Goal: Find specific page/section: Find specific page/section

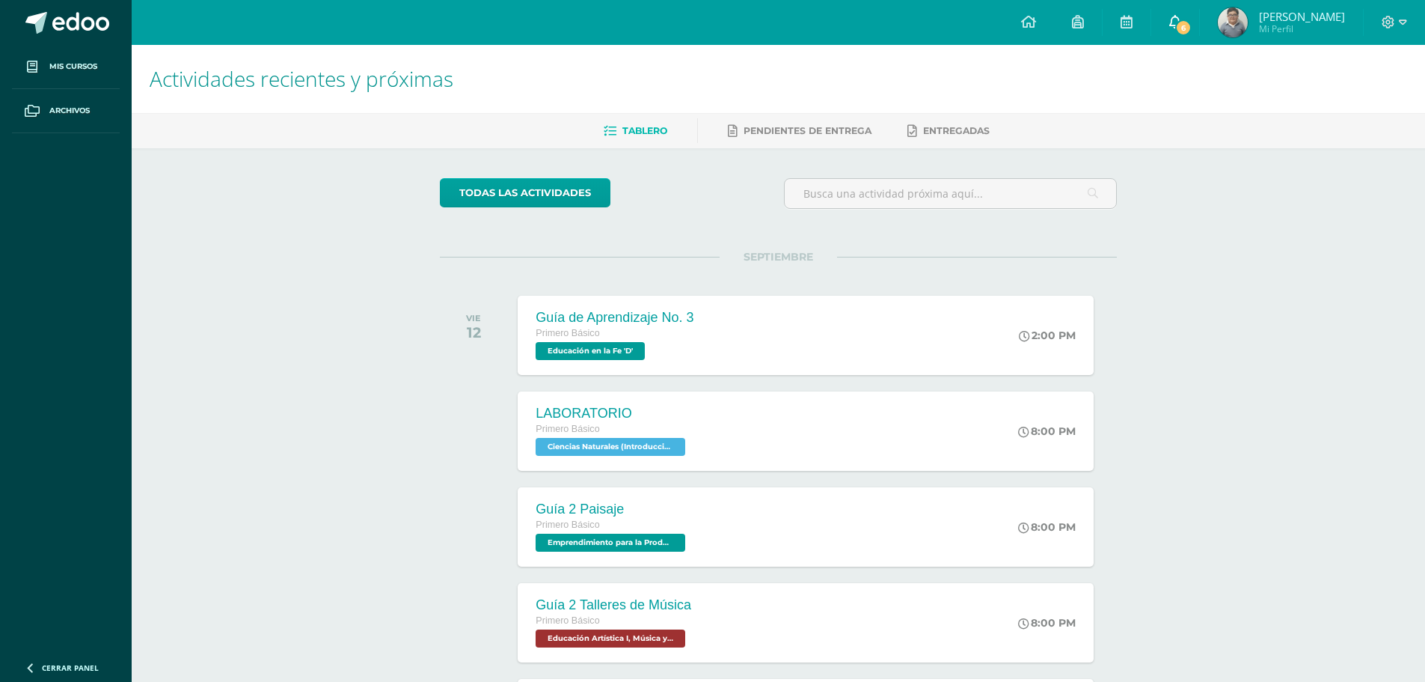
click at [1199, 29] on link "6" at bounding box center [1175, 22] width 48 height 45
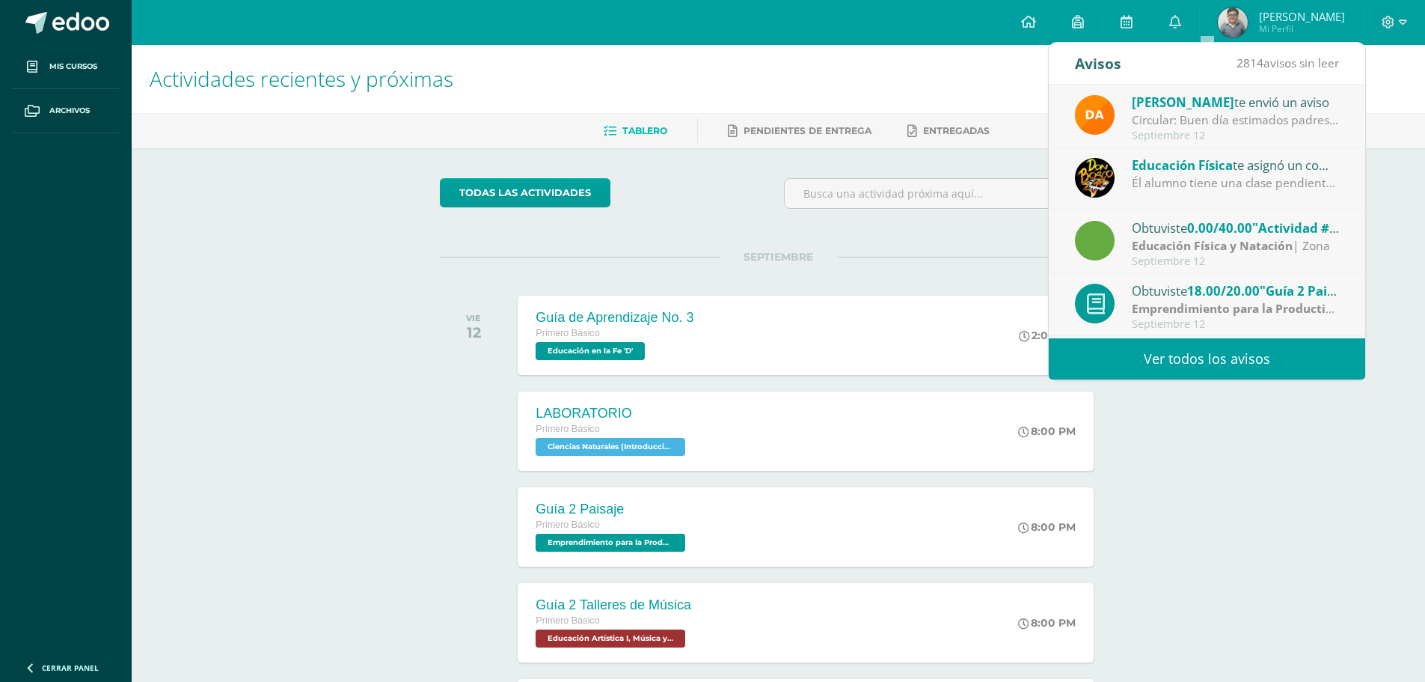
click at [1273, 228] on span ""Actividad #5"" at bounding box center [1297, 227] width 91 height 17
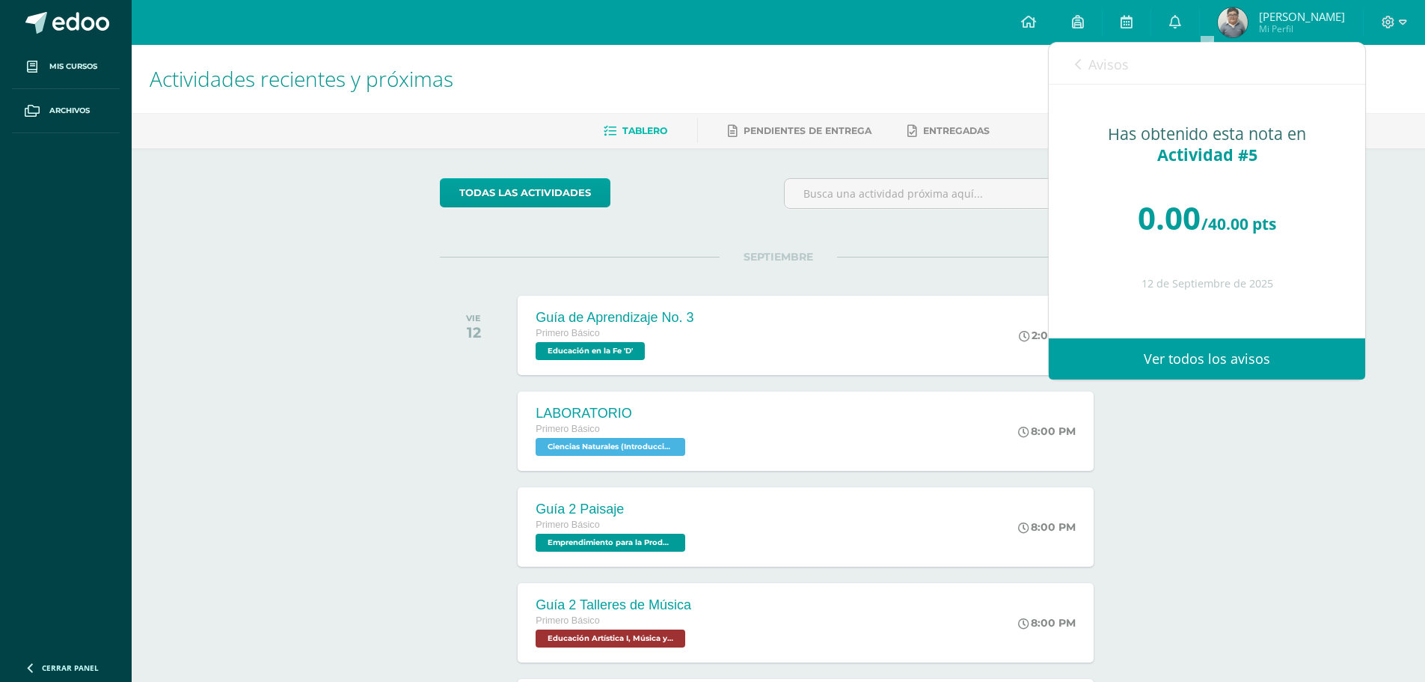
click at [1096, 69] on span "Avisos" at bounding box center [1109, 64] width 40 height 18
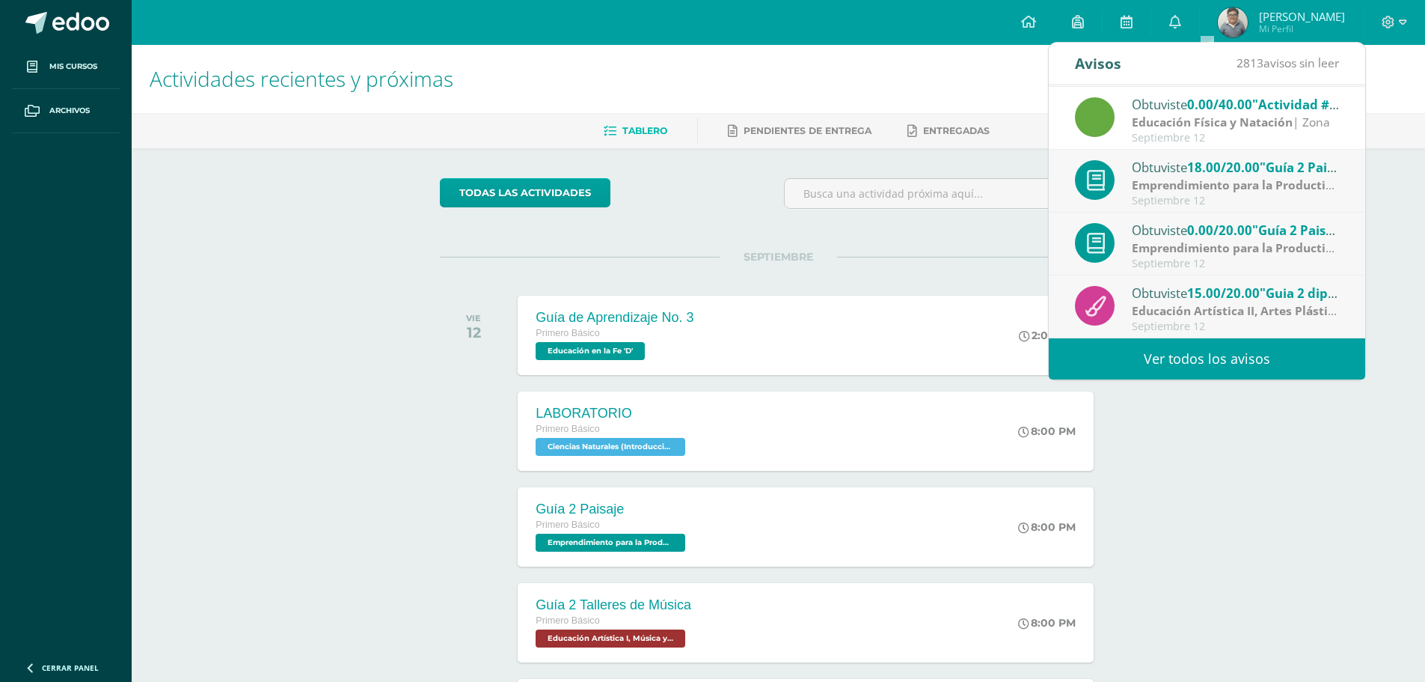
scroll to position [150, 0]
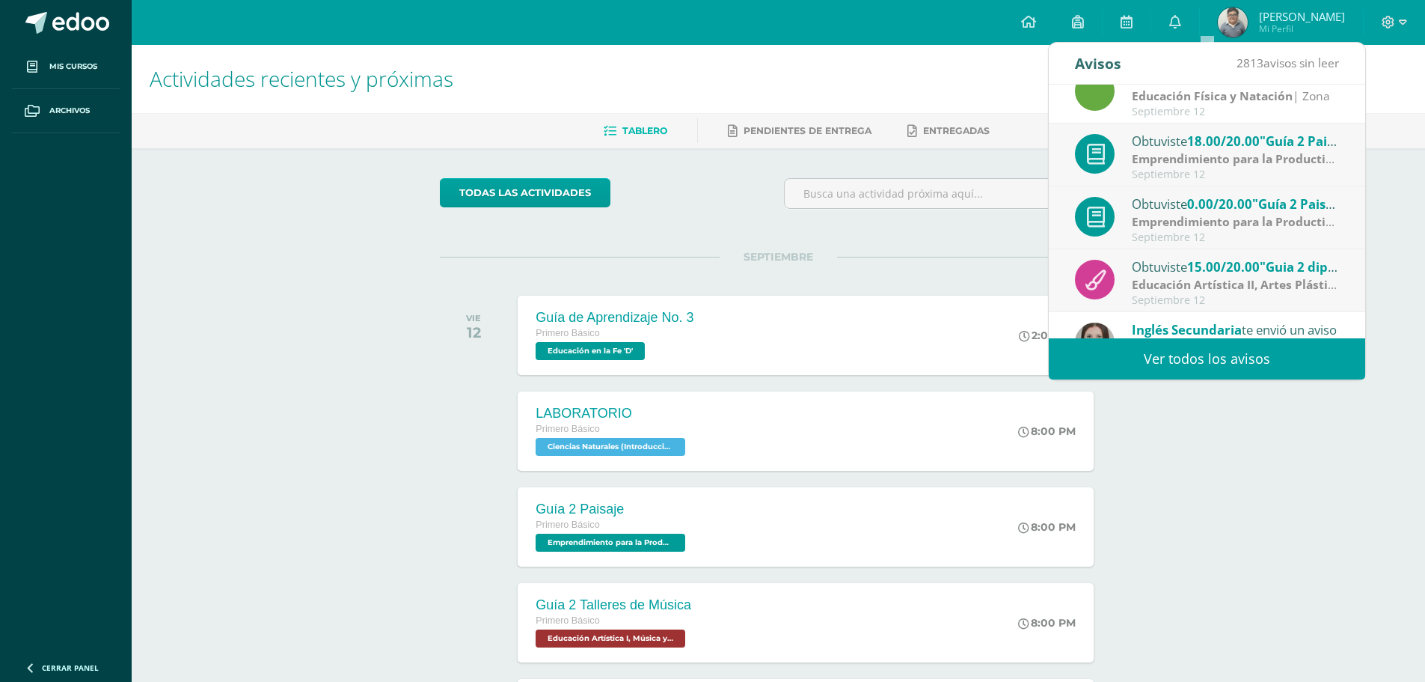
click at [1225, 200] on span "0.00/20.00" at bounding box center [1219, 203] width 65 height 17
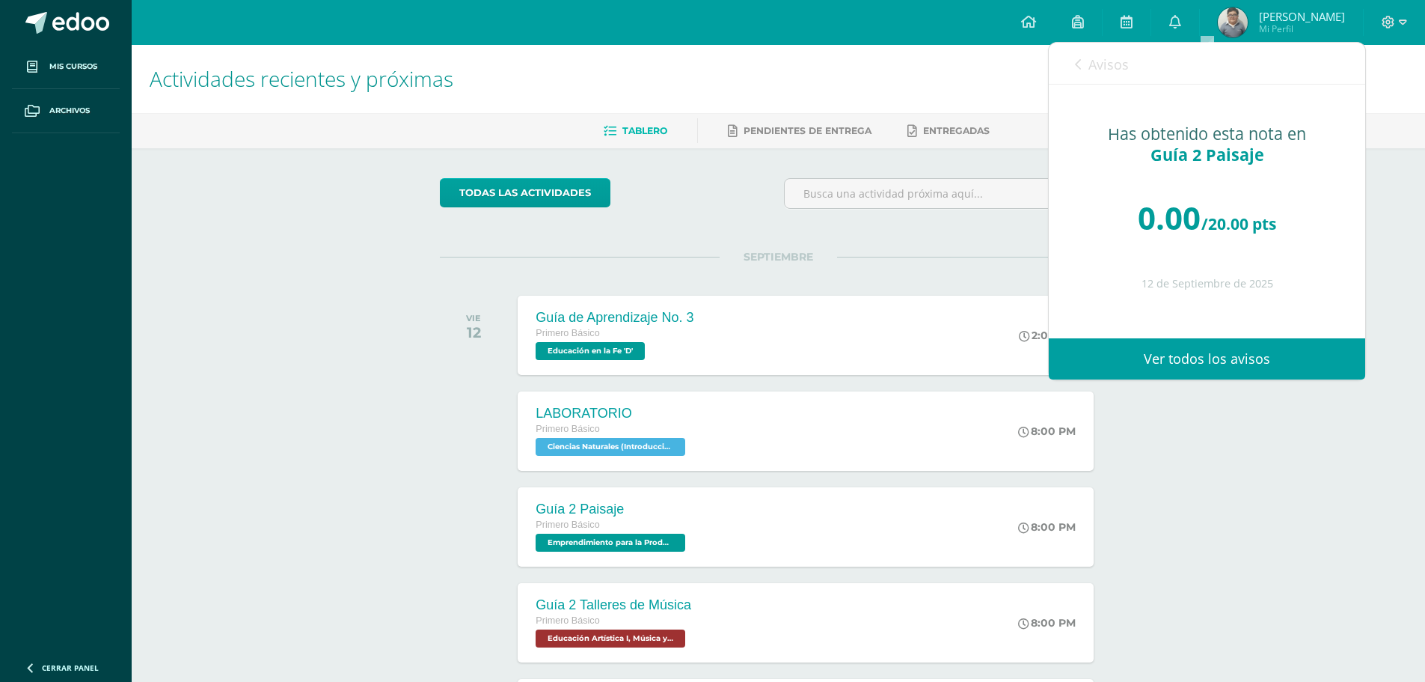
click at [1188, 221] on span "0.00" at bounding box center [1169, 217] width 63 height 43
click at [1093, 77] on link "Avisos" at bounding box center [1102, 64] width 54 height 43
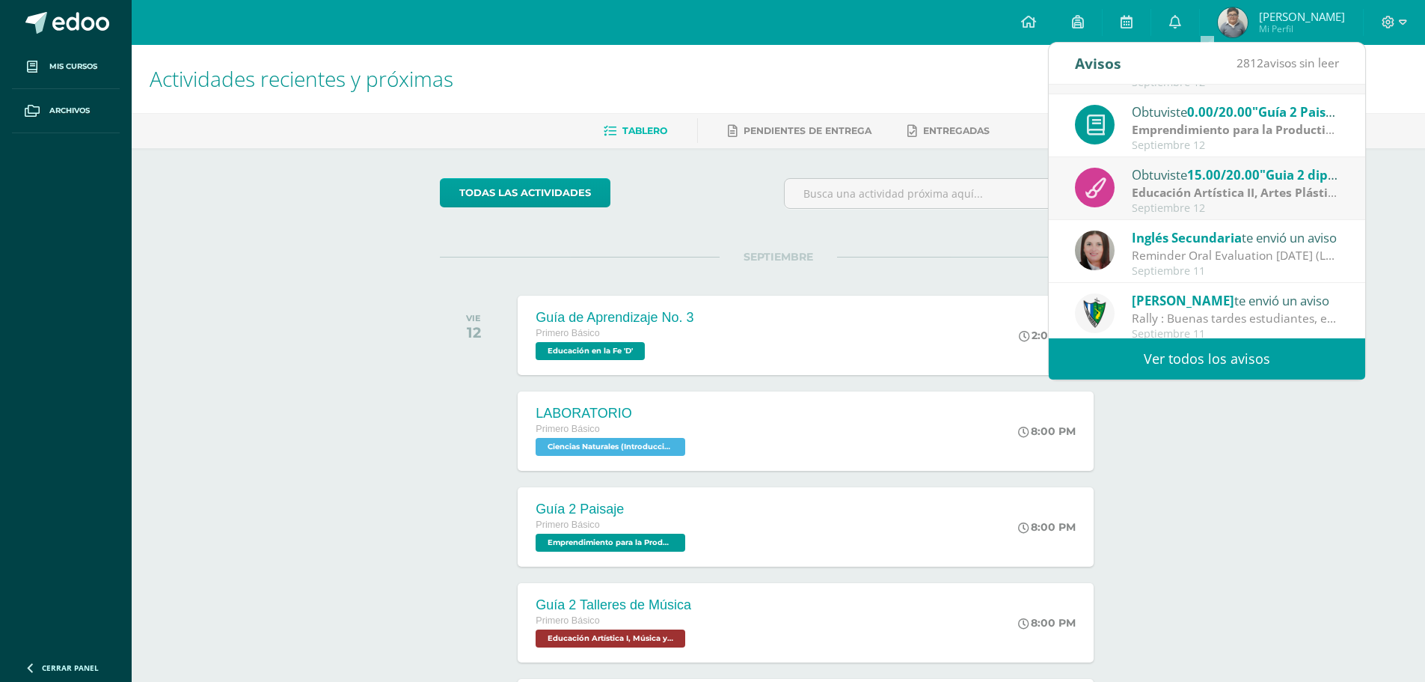
scroll to position [249, 0]
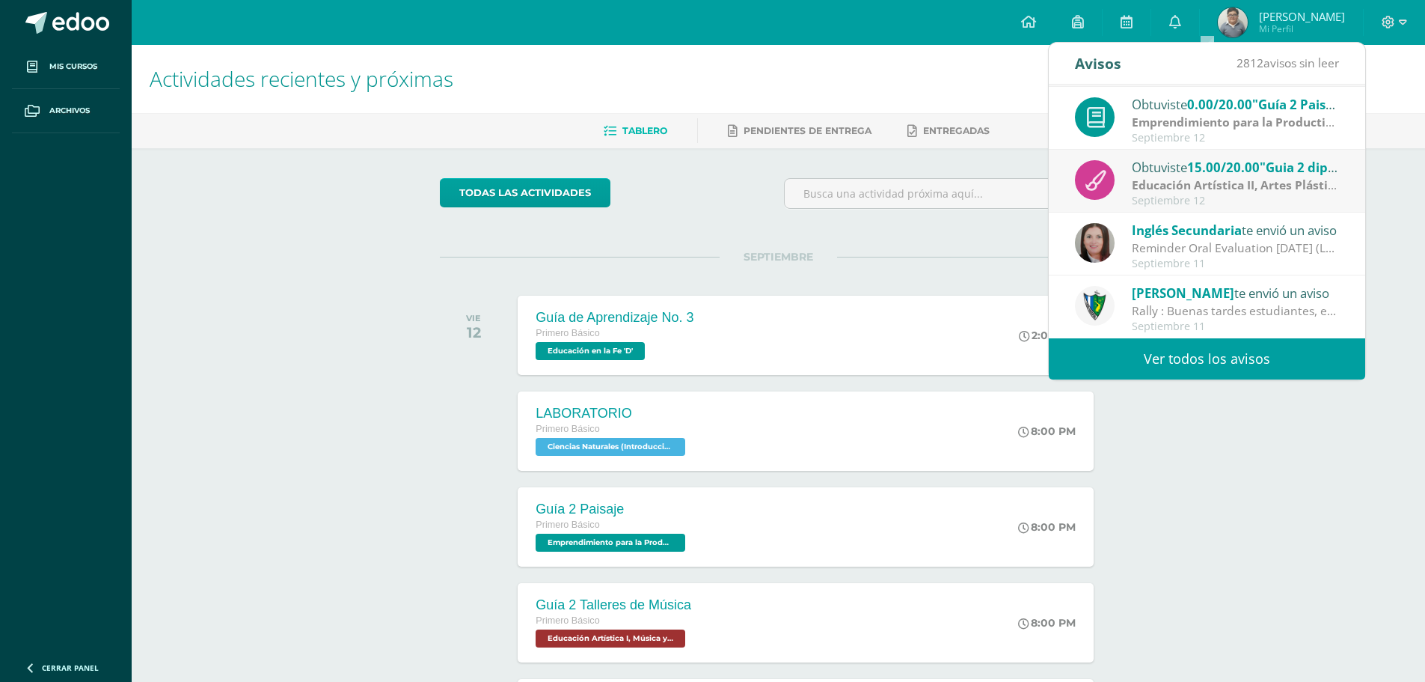
drag, startPoint x: 1259, startPoint y: 411, endPoint x: 1305, endPoint y: 126, distance: 289.4
click at [1259, 411] on div "Actividades recientes y próximas Tablero Pendientes de entrega Entregadas todas…" at bounding box center [779, 496] width 1294 height 903
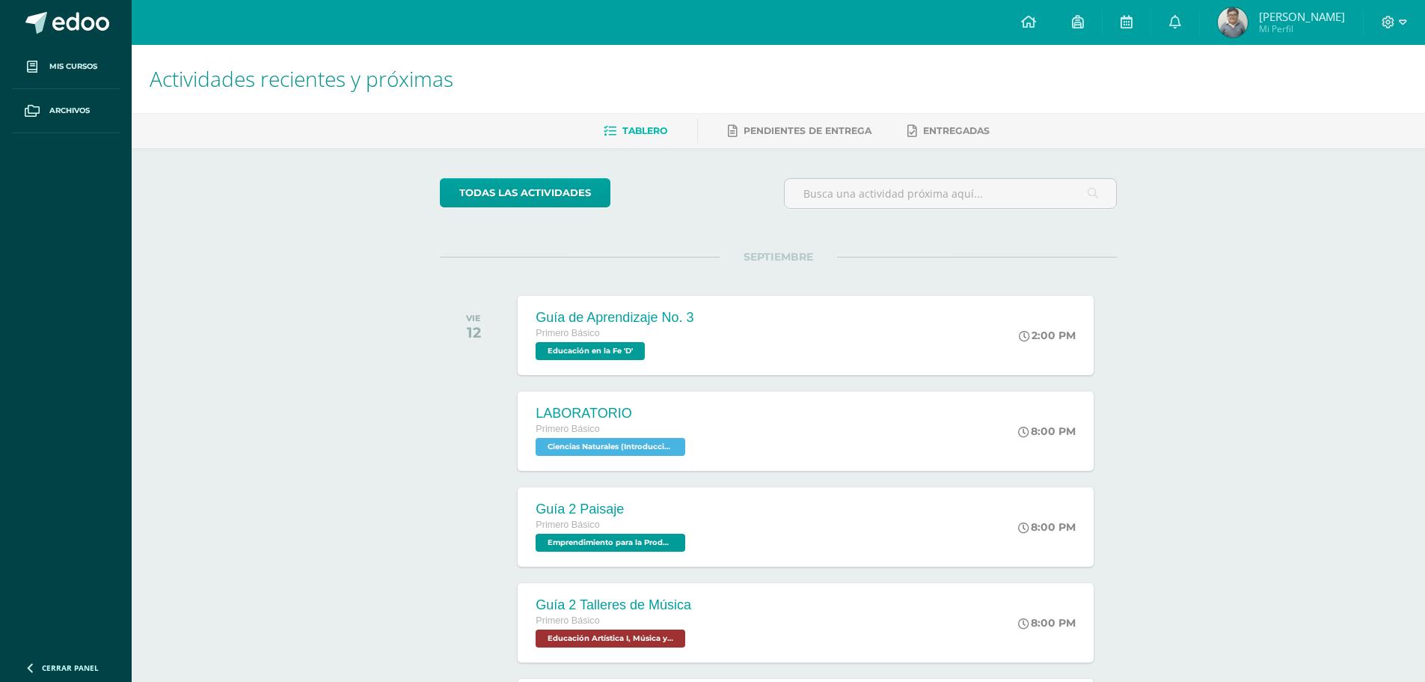
click at [1317, 13] on span "[PERSON_NAME]" at bounding box center [1302, 16] width 86 height 15
